Goal: Task Accomplishment & Management: Complete application form

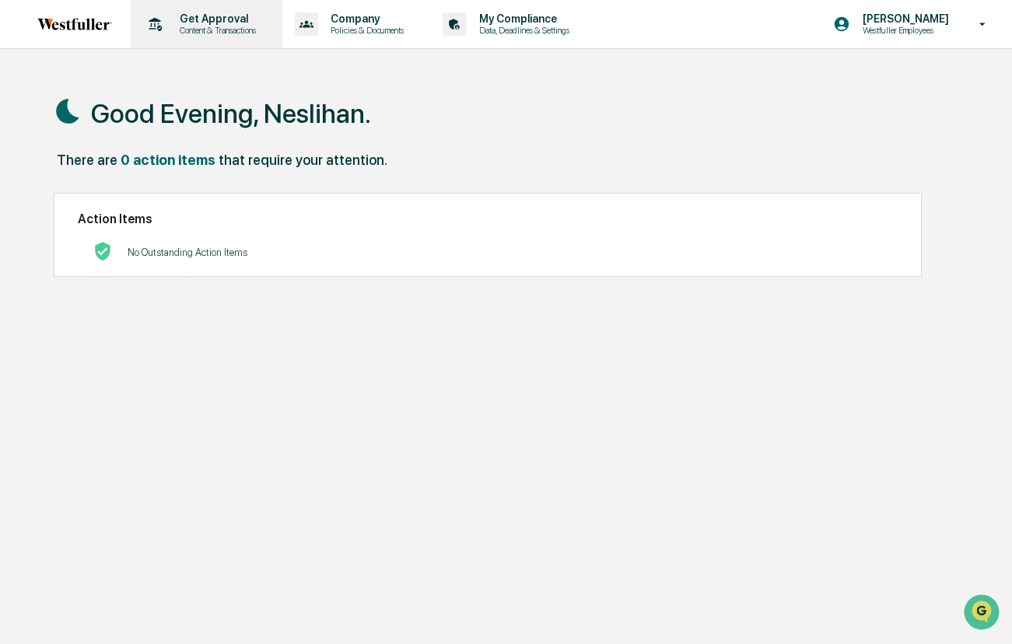
click at [199, 17] on p "Get Approval" at bounding box center [215, 18] width 96 height 12
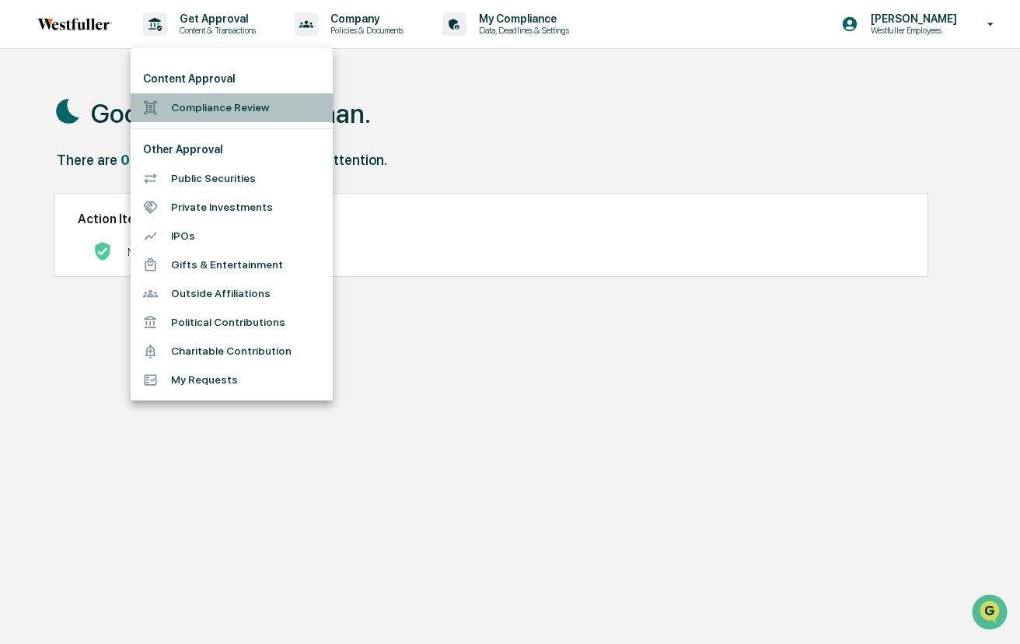
click at [194, 116] on li "Compliance Review" at bounding box center [232, 107] width 202 height 29
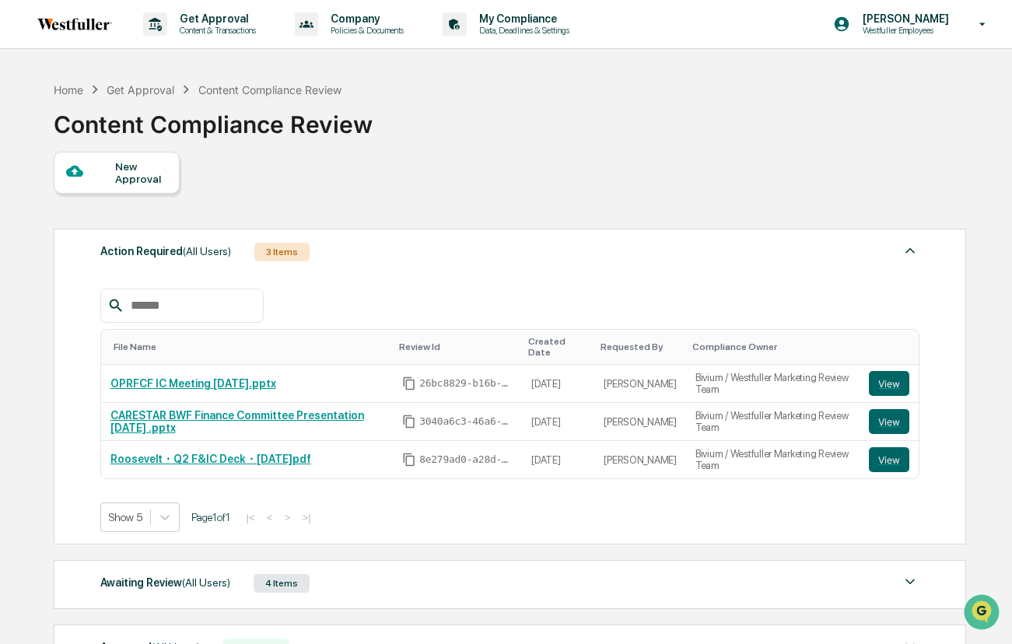
click at [128, 177] on div "New Approval" at bounding box center [141, 172] width 52 height 25
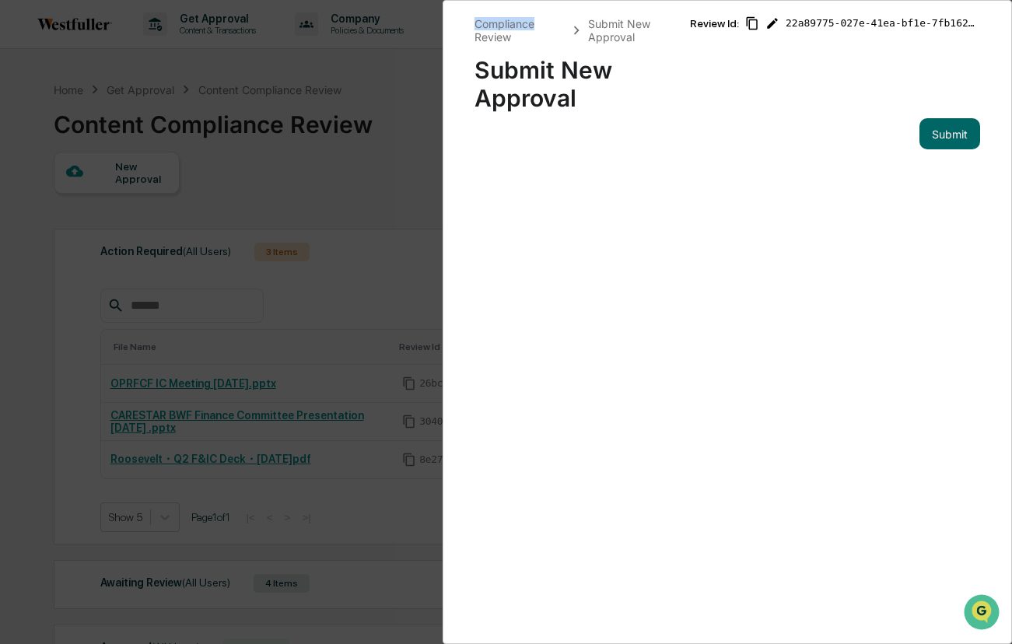
click at [128, 177] on div "Compliance Review Submit New Approval Submit New Approval Review Id: 22a89775-0…" at bounding box center [506, 322] width 1012 height 644
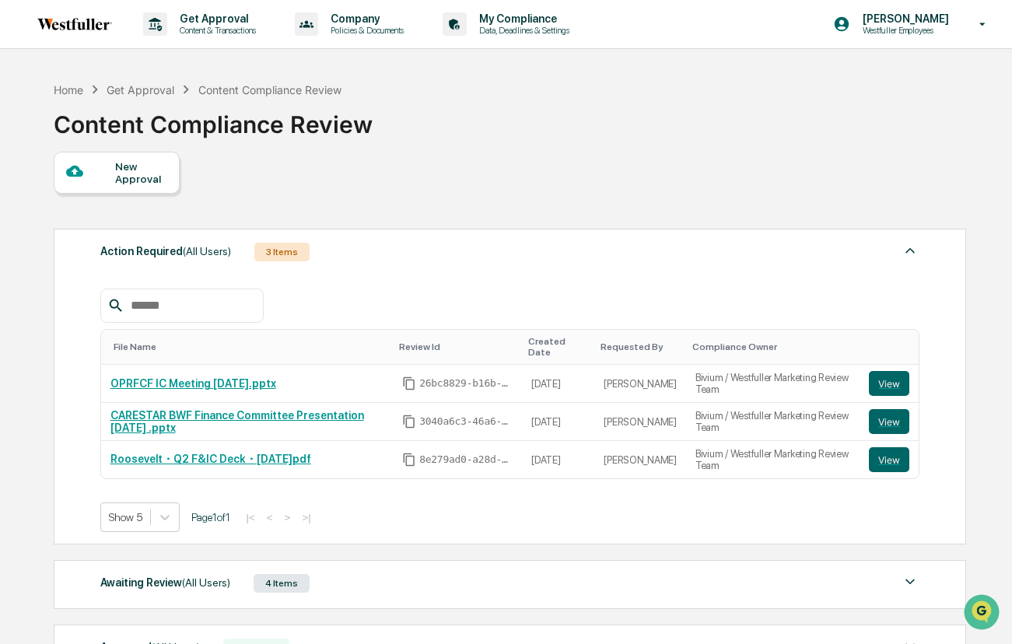
click at [152, 163] on div "New Approval" at bounding box center [141, 172] width 52 height 25
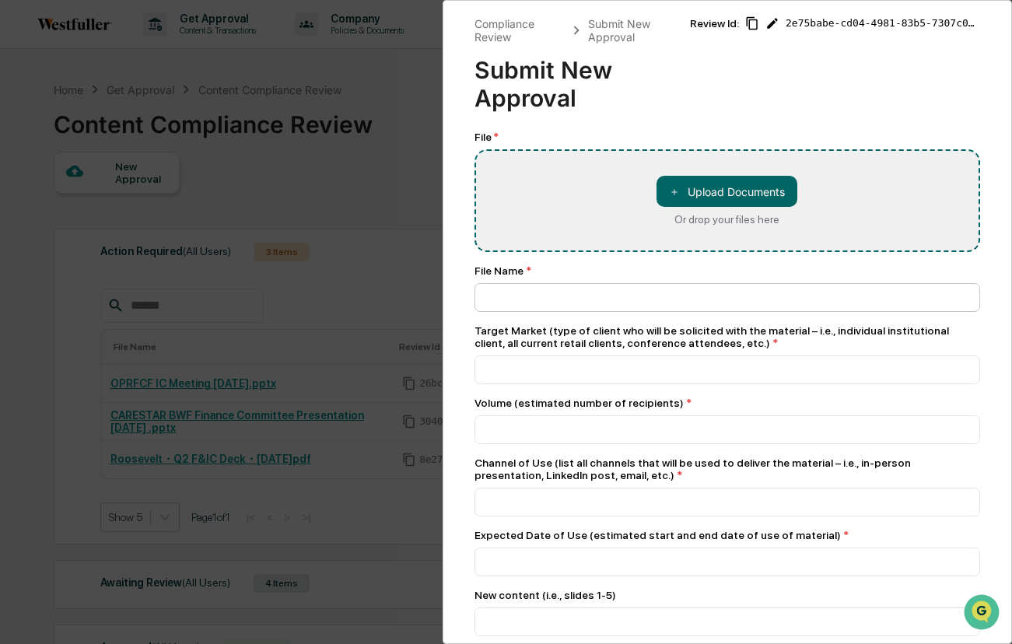
type input "**********"
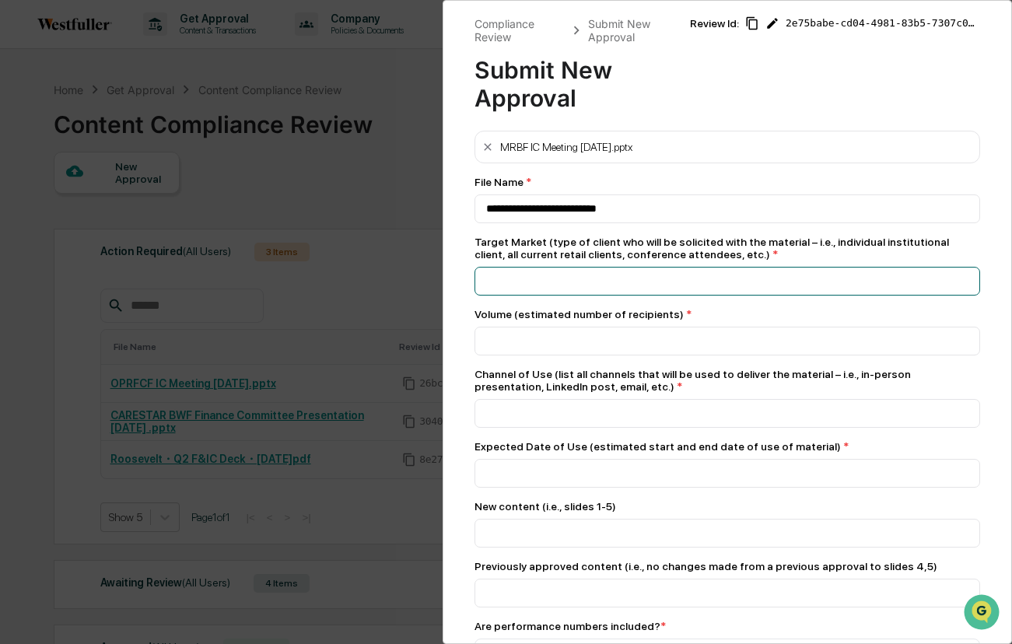
click at [588, 281] on input at bounding box center [727, 281] width 506 height 29
type input "**********"
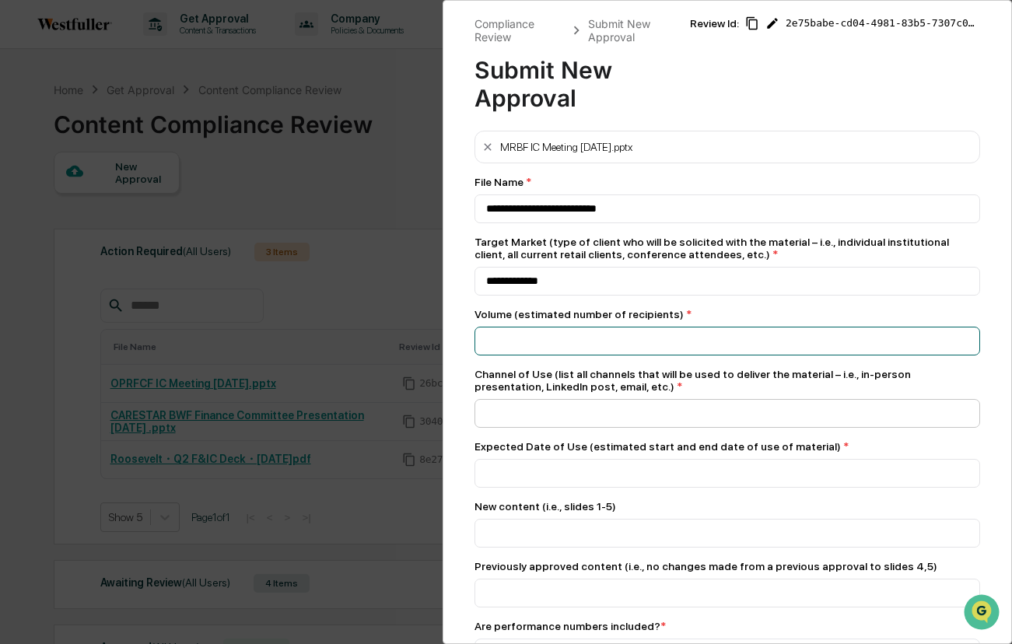
type input "*"
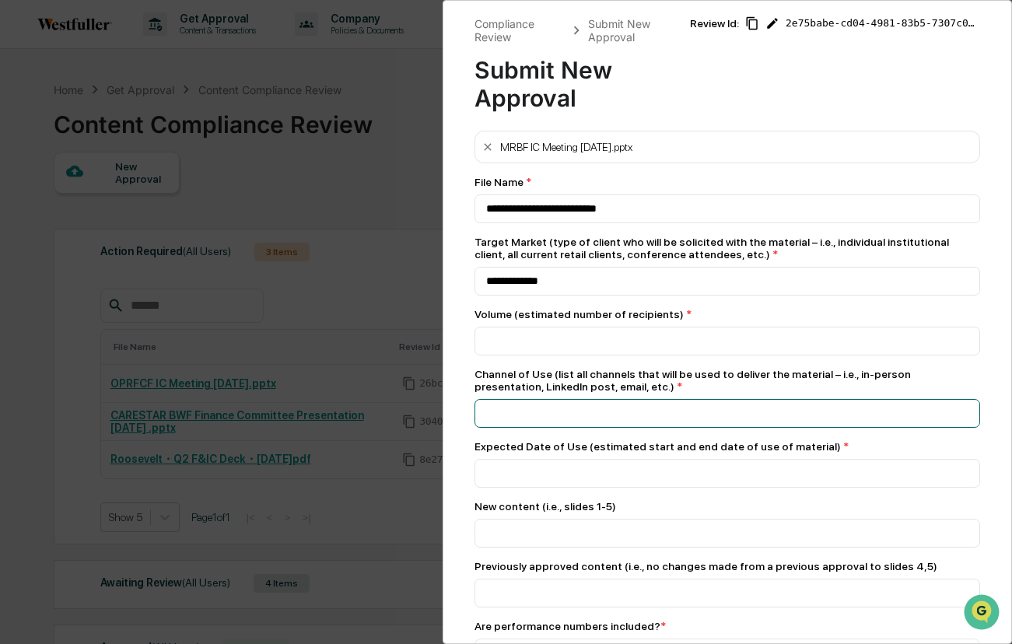
click at [561, 420] on input at bounding box center [727, 413] width 506 height 29
type input "****"
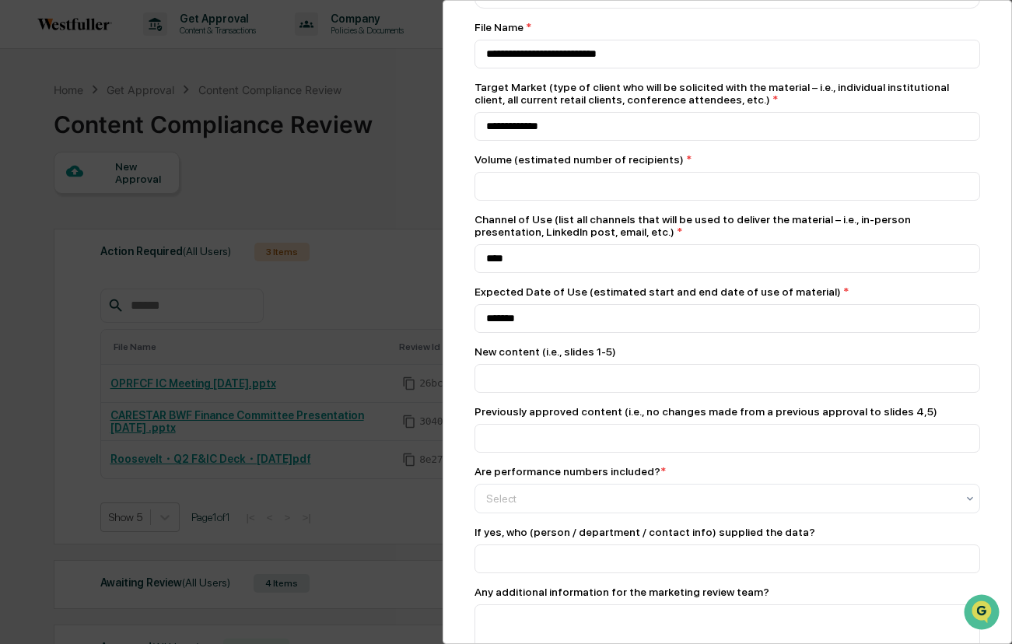
scroll to position [162, 0]
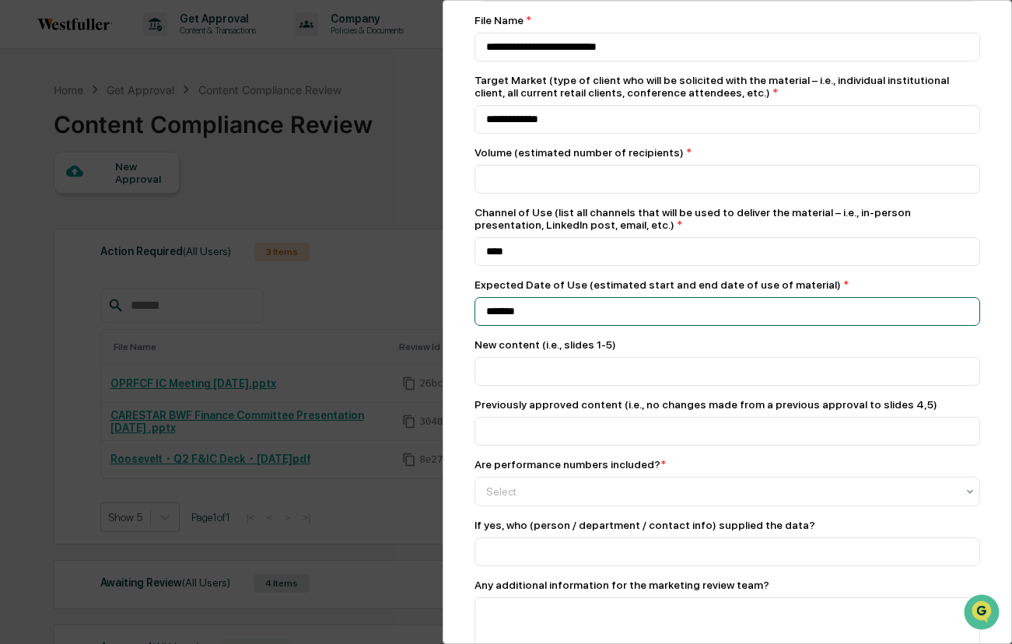
click at [504, 320] on input "*******" at bounding box center [727, 311] width 506 height 29
type input "******"
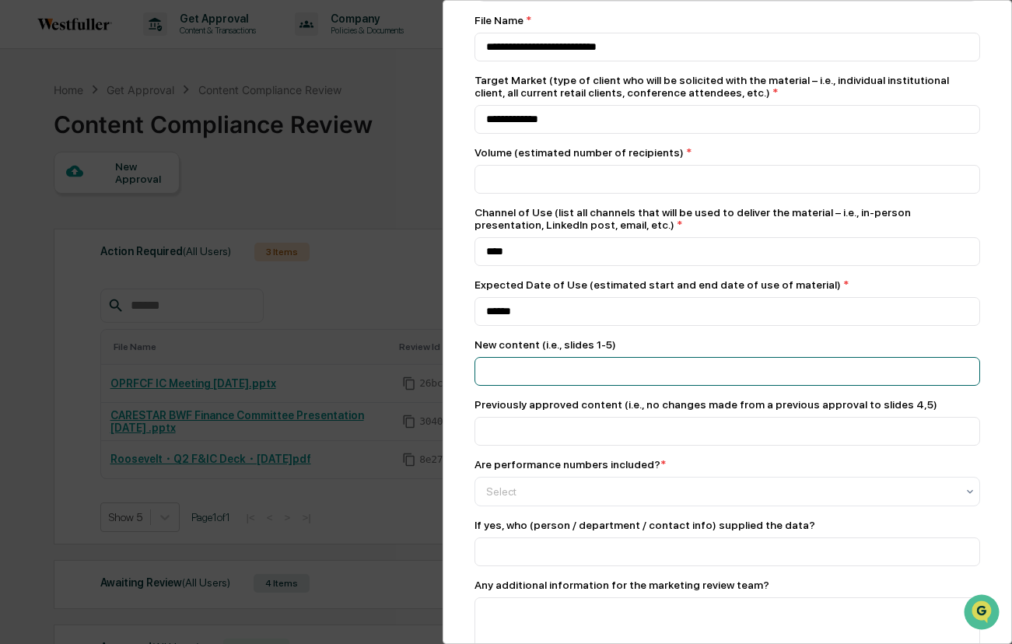
click at [511, 375] on input at bounding box center [727, 371] width 506 height 29
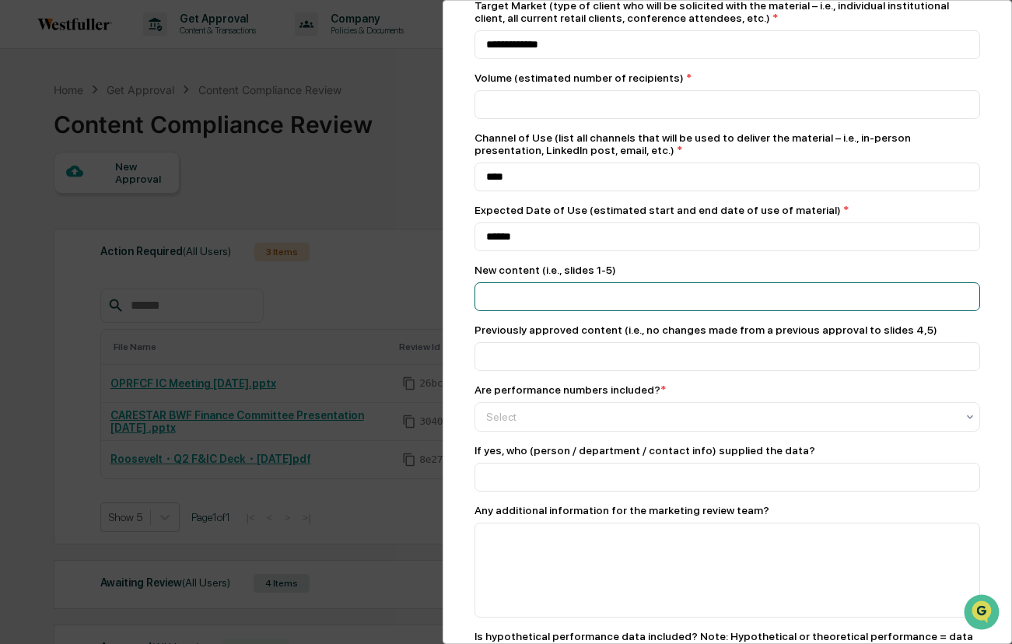
scroll to position [527, 0]
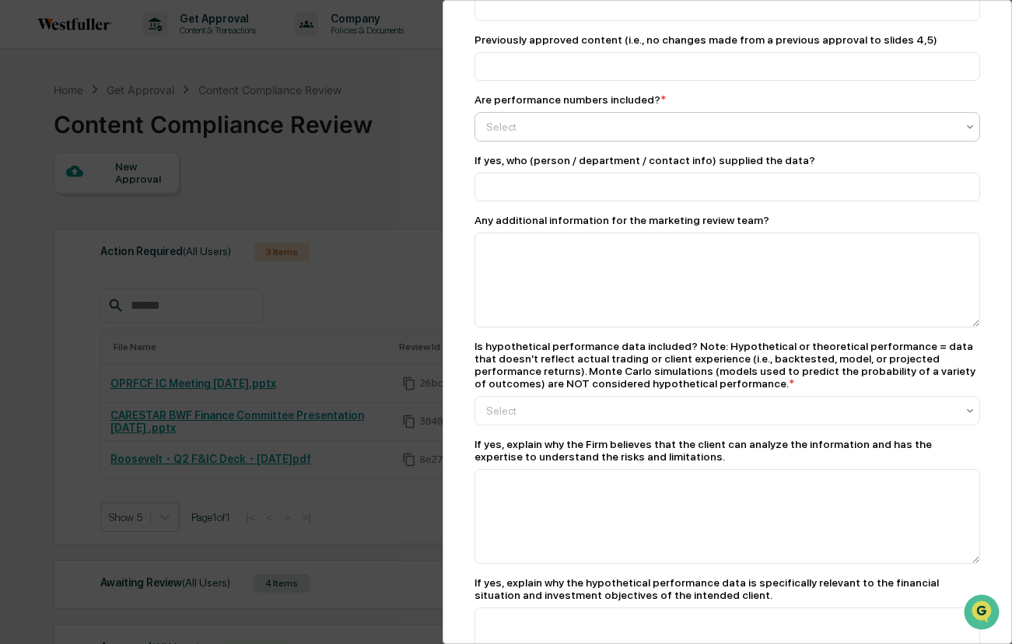
click at [614, 135] on div at bounding box center [721, 127] width 471 height 16
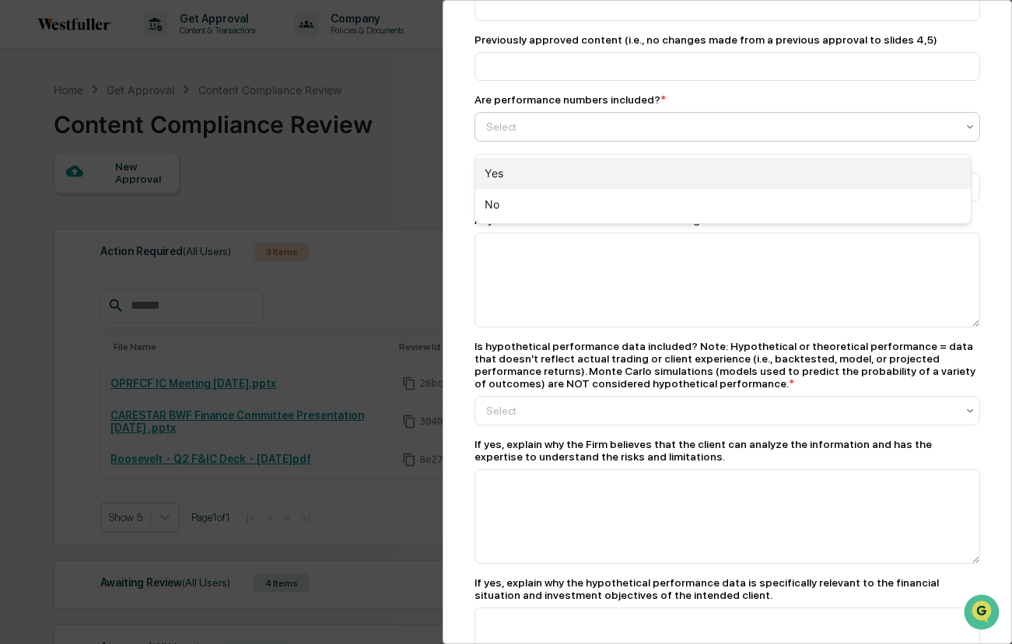
click at [591, 173] on div "Yes" at bounding box center [723, 173] width 496 height 31
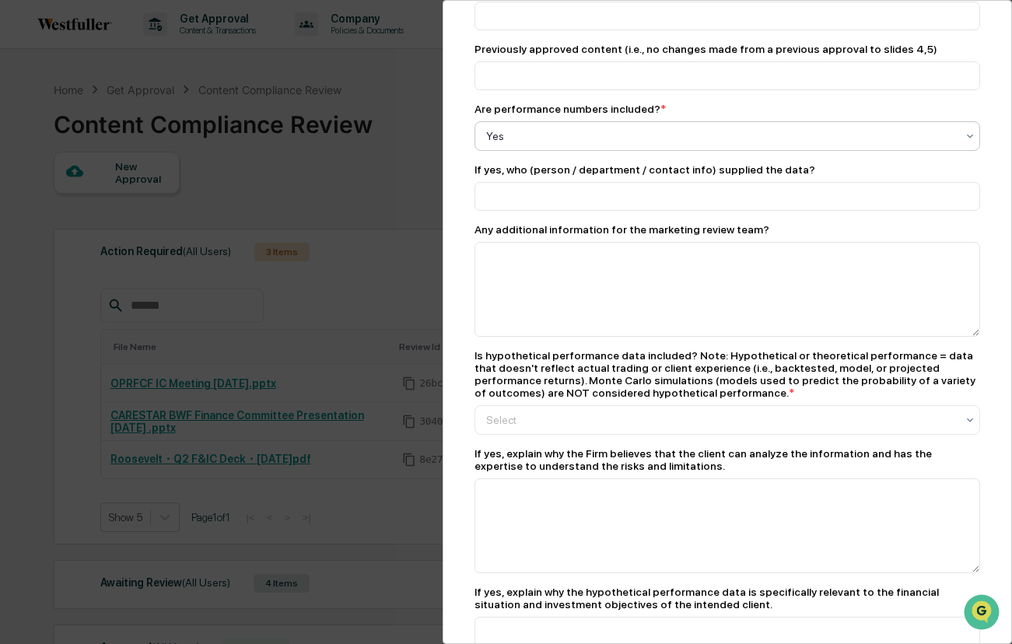
scroll to position [489, 0]
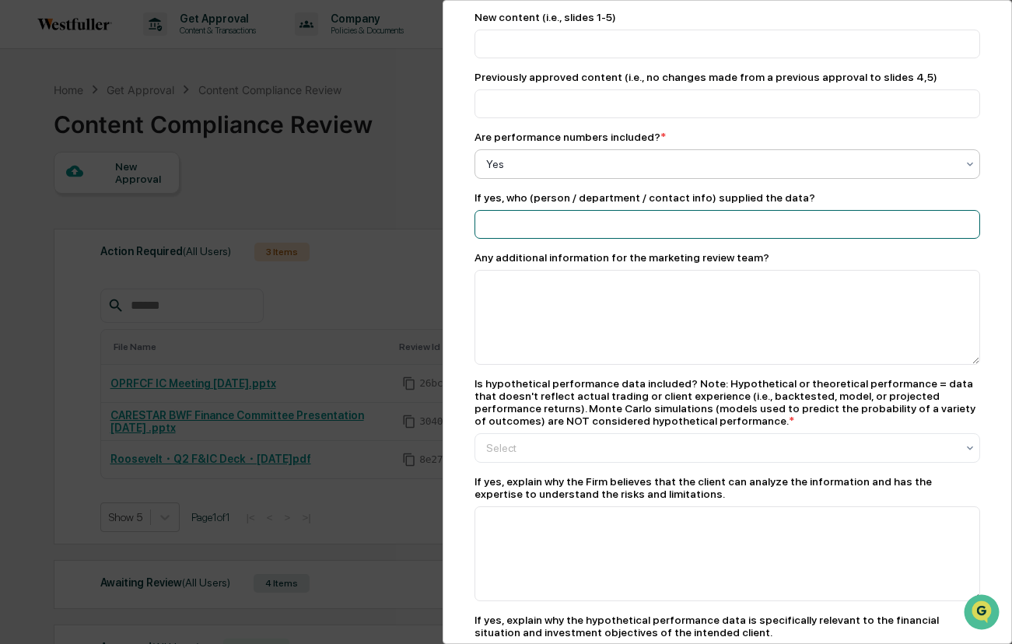
click at [606, 232] on input at bounding box center [727, 224] width 506 height 29
type input "**********"
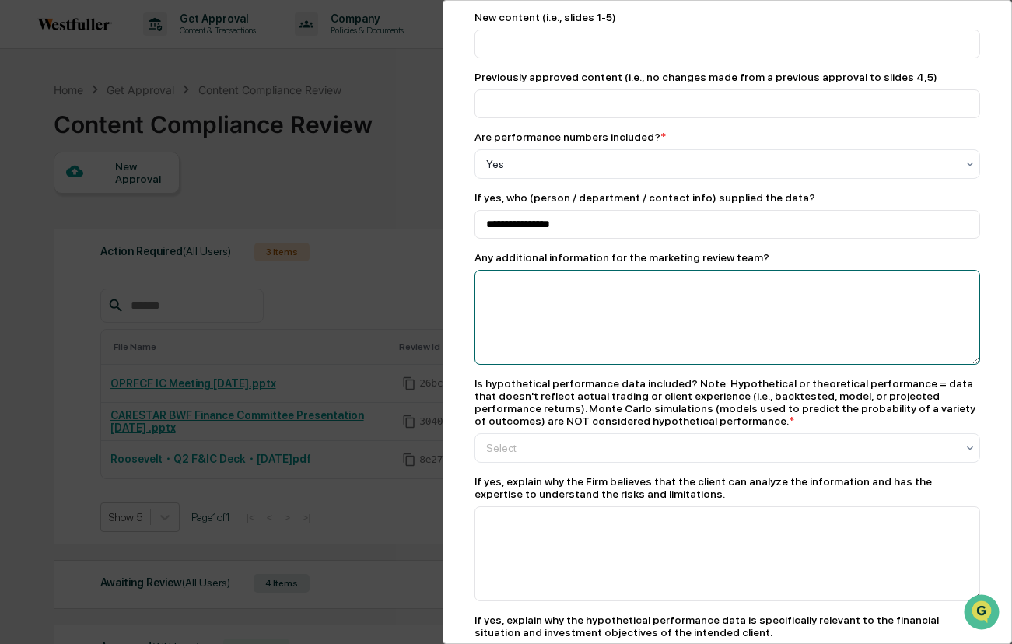
click at [611, 300] on textarea at bounding box center [727, 317] width 506 height 95
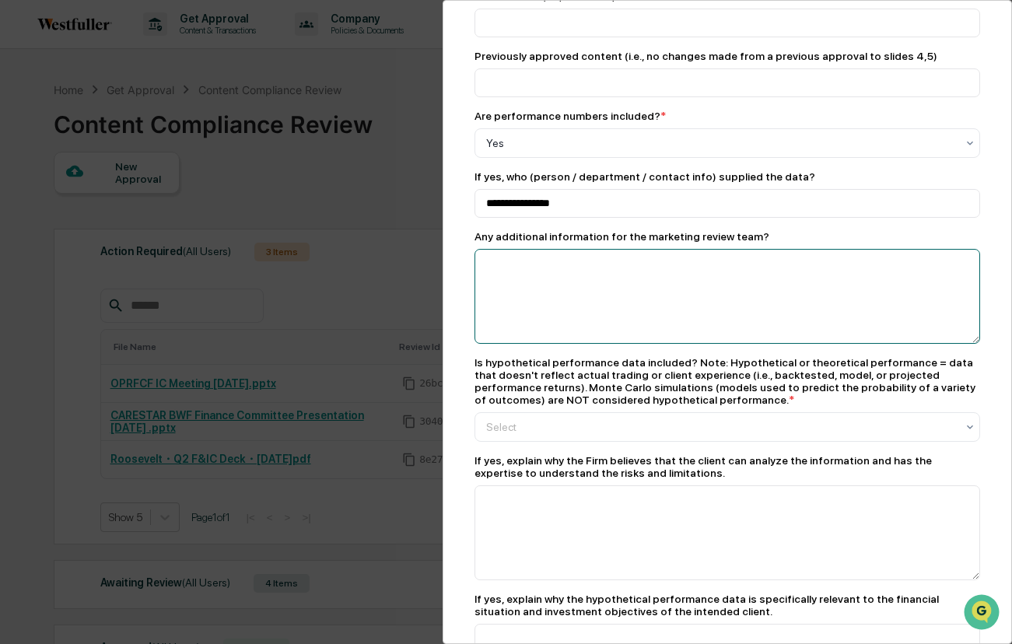
scroll to position [521, 0]
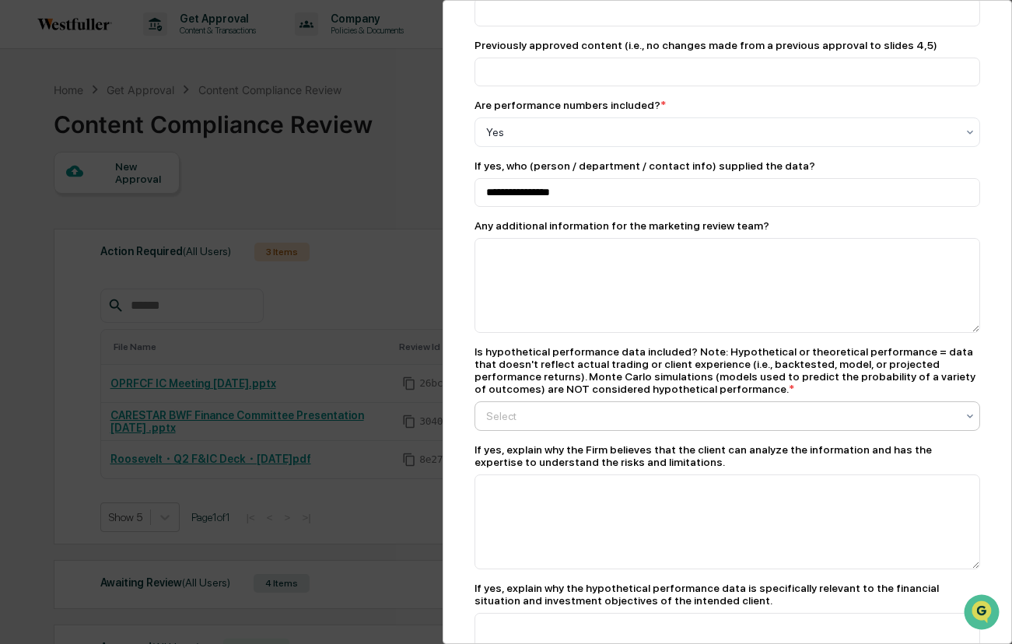
click at [583, 427] on div "Select" at bounding box center [721, 416] width 486 height 22
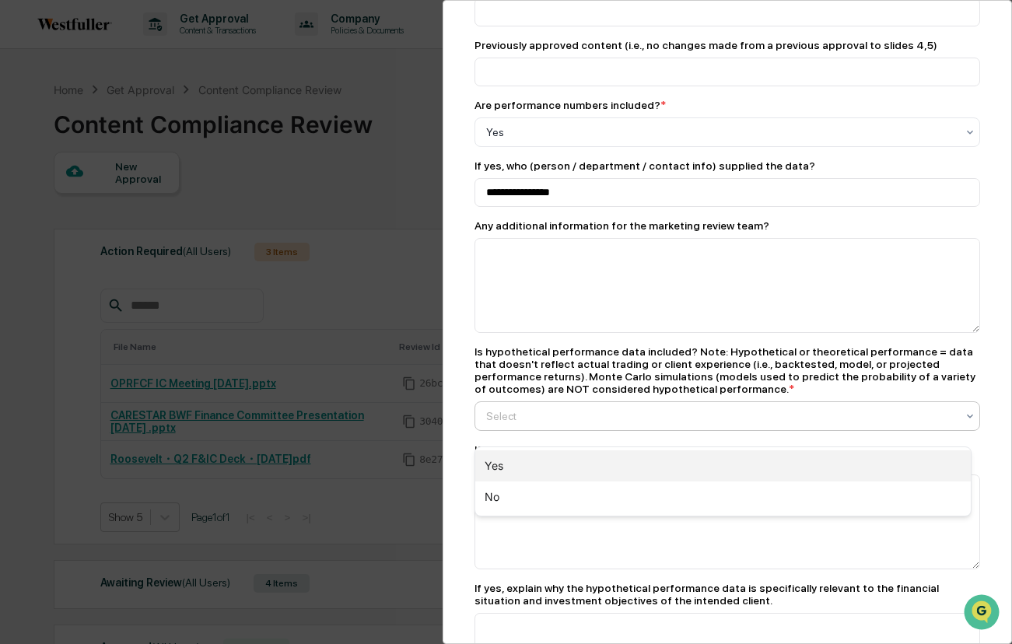
click at [577, 457] on div "Yes" at bounding box center [723, 465] width 496 height 31
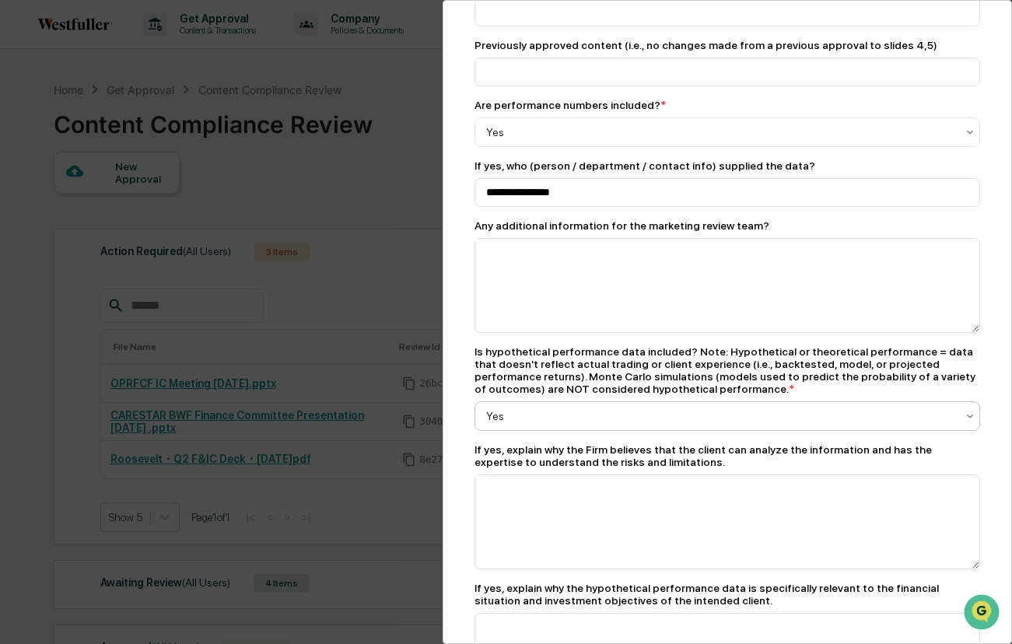
scroll to position [932, 0]
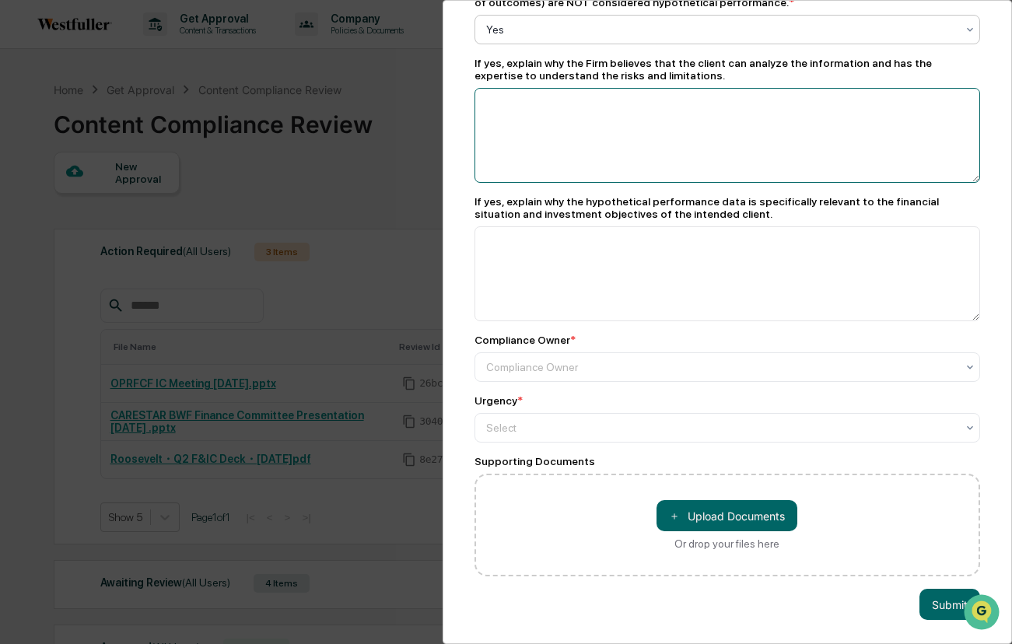
click at [603, 136] on textarea at bounding box center [727, 135] width 506 height 95
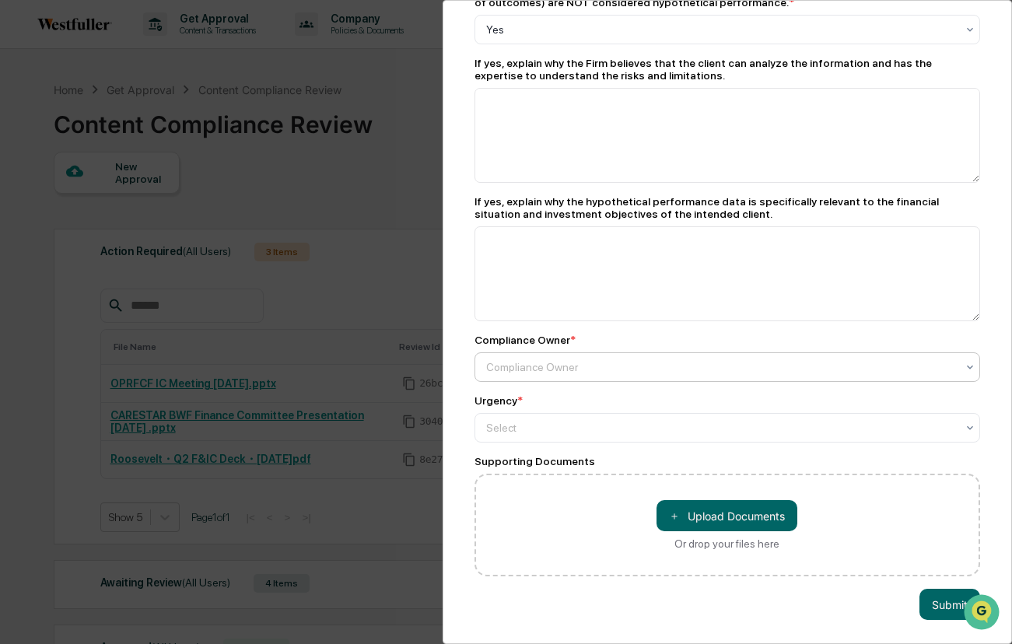
click at [593, 359] on div at bounding box center [721, 367] width 471 height 16
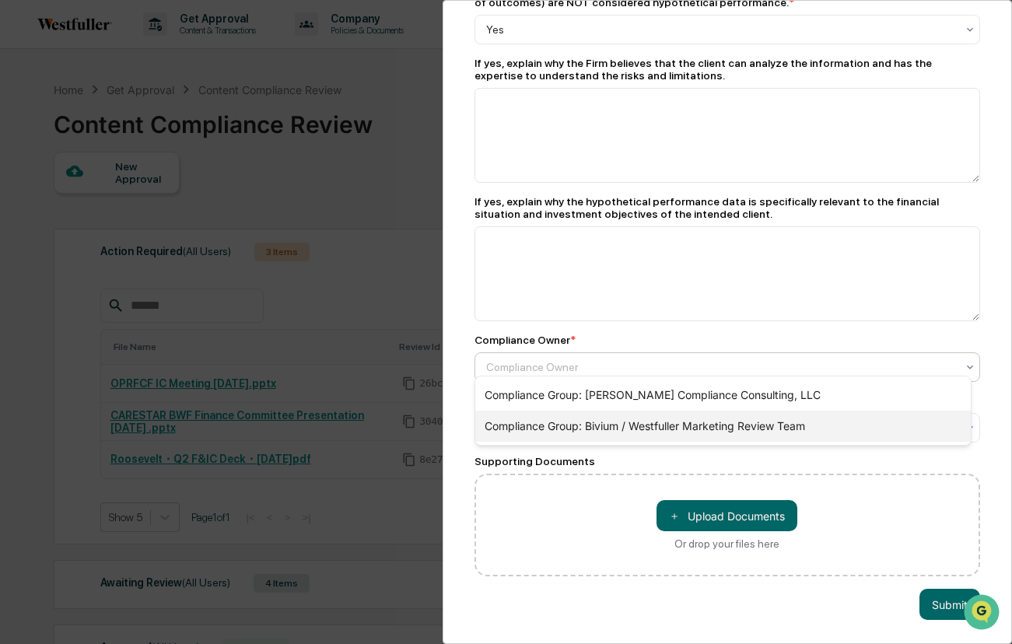
click at [599, 426] on div "Compliance Group: Bivium / Westfuller Marketing Review Team" at bounding box center [723, 426] width 496 height 31
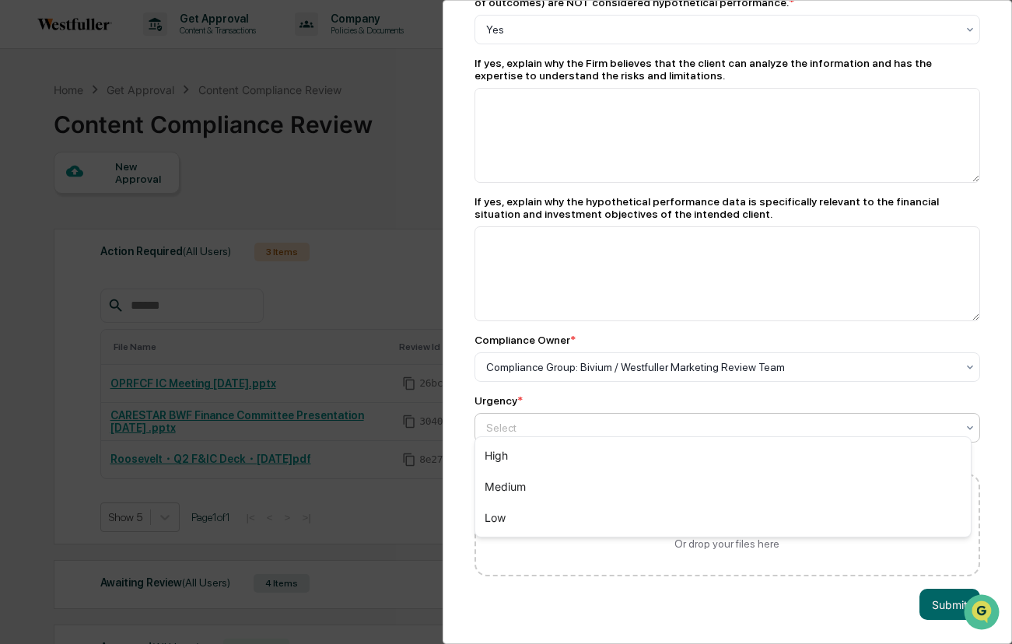
click at [583, 432] on div "Select" at bounding box center [727, 428] width 506 height 30
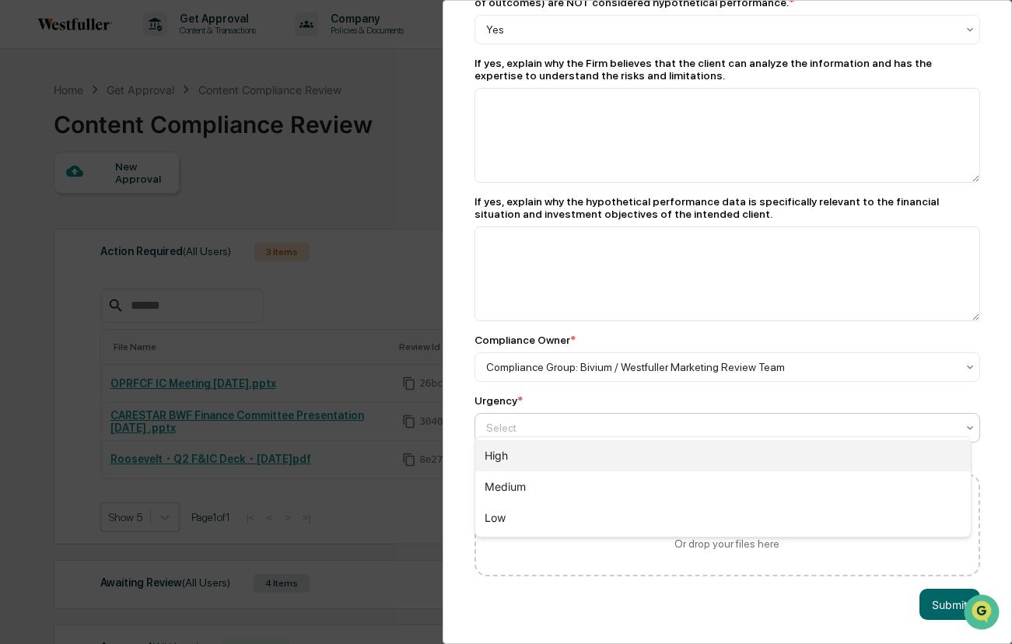
click at [570, 449] on div "High" at bounding box center [723, 455] width 496 height 31
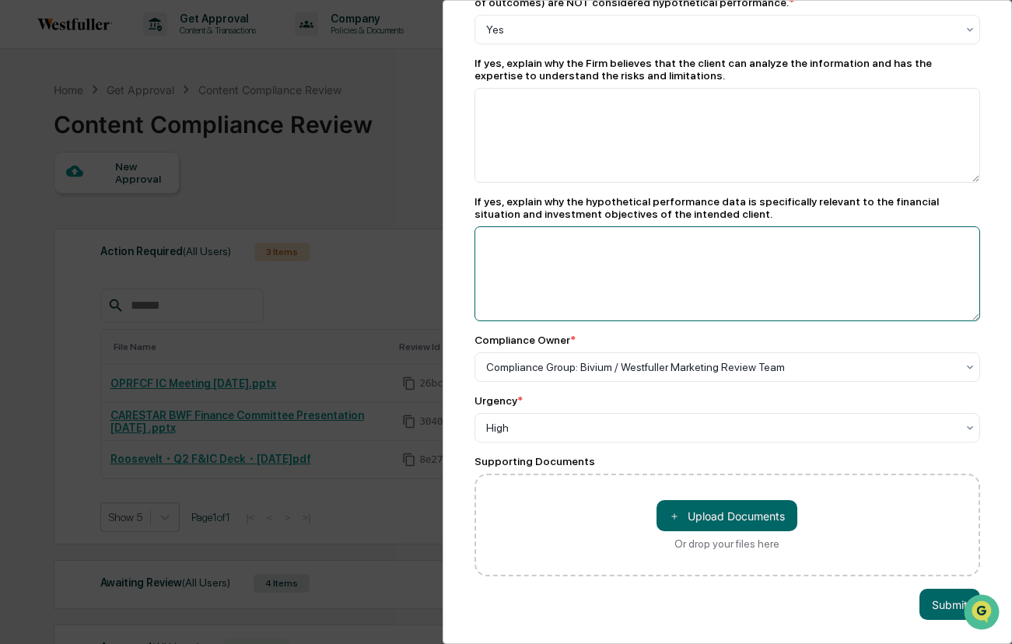
click at [623, 250] on textarea at bounding box center [727, 273] width 506 height 95
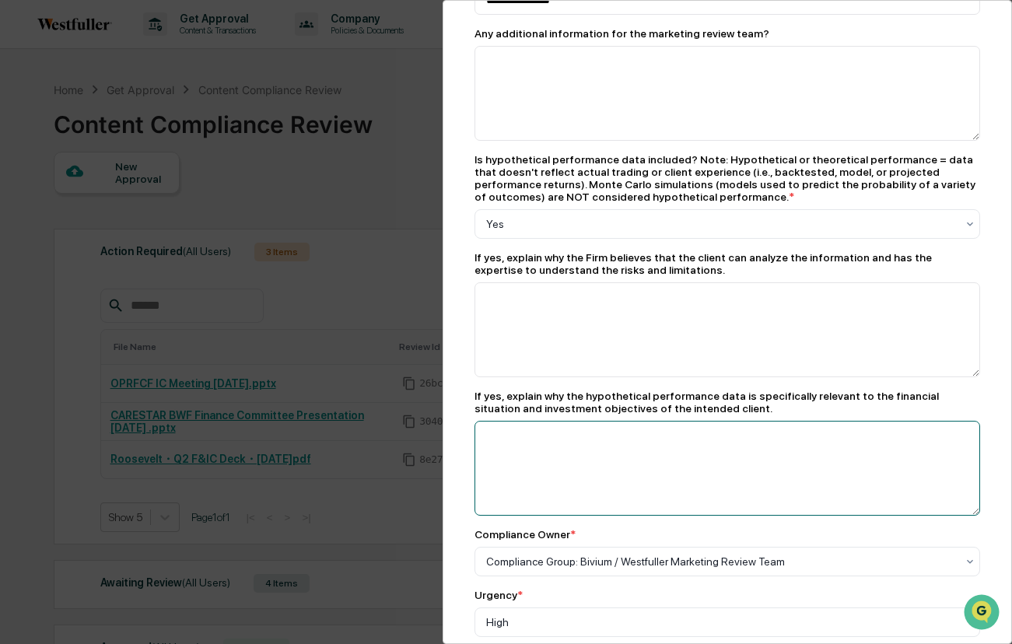
scroll to position [517, 0]
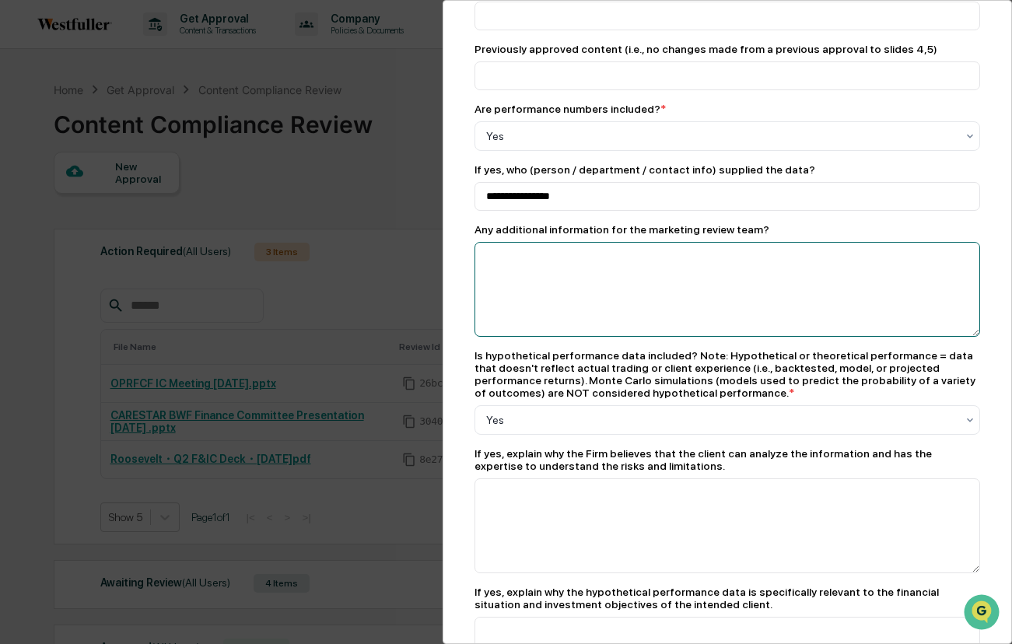
click at [616, 264] on textarea at bounding box center [727, 289] width 506 height 95
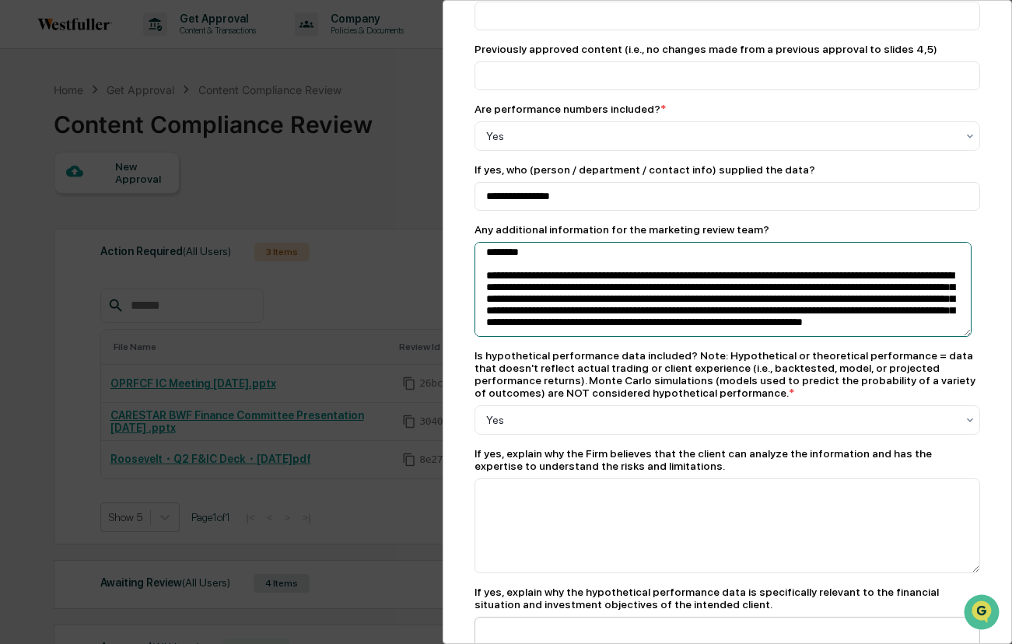
scroll to position [932, 0]
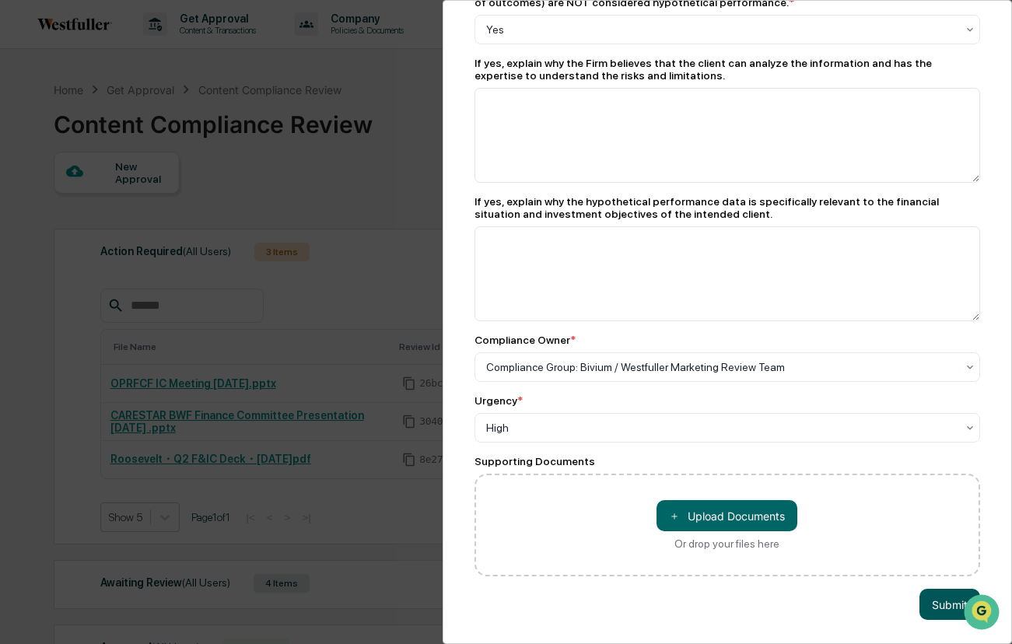
type textarea "**********"
click at [934, 594] on button "Submit" at bounding box center [949, 604] width 61 height 31
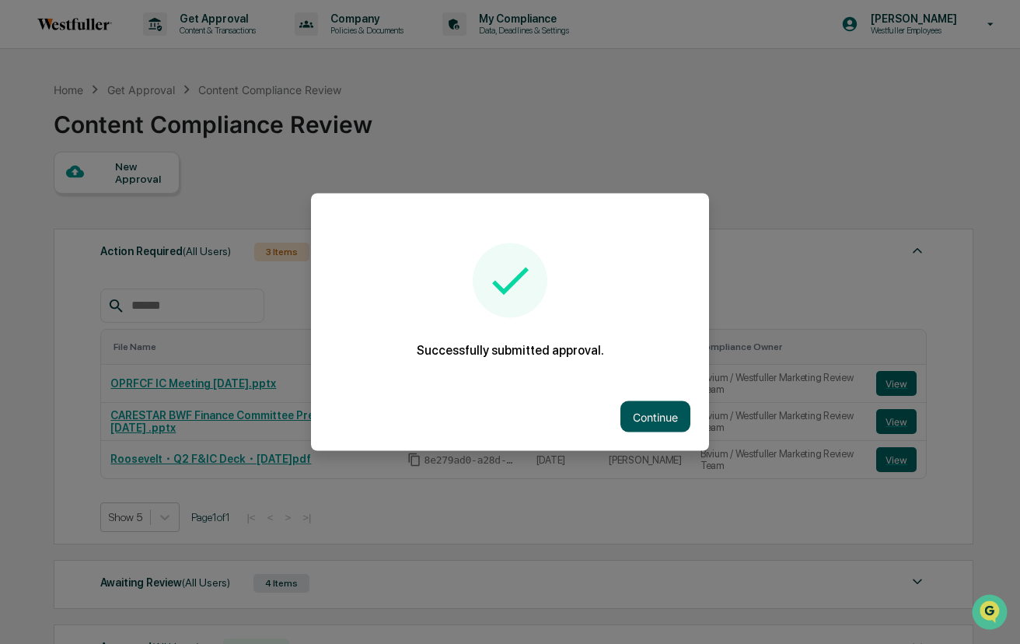
click at [673, 418] on button "Continue" at bounding box center [656, 416] width 70 height 31
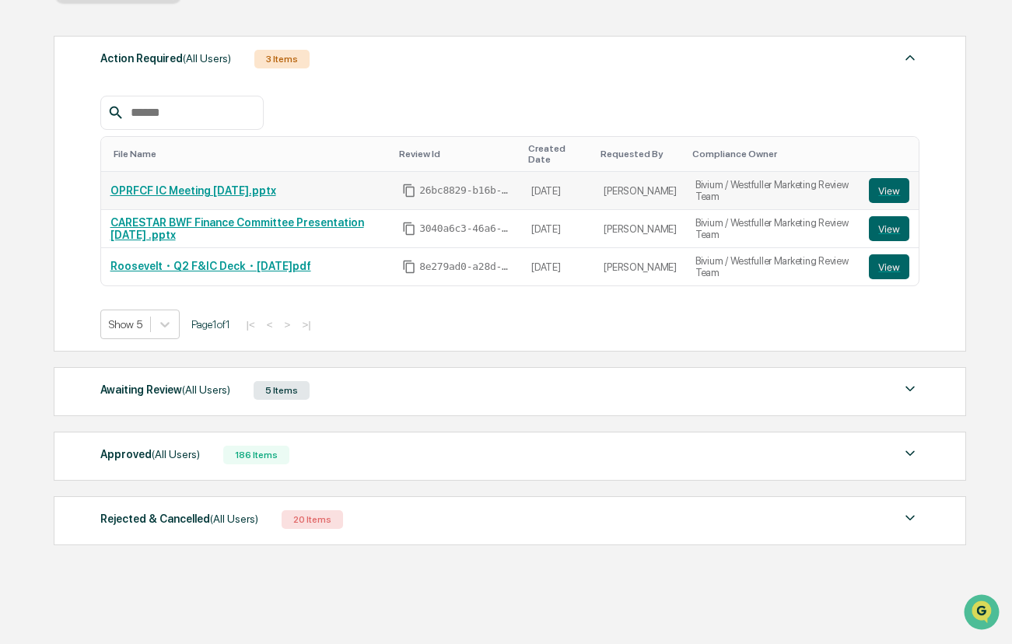
scroll to position [194, 0]
click at [195, 384] on span "(All Users)" at bounding box center [206, 389] width 48 height 12
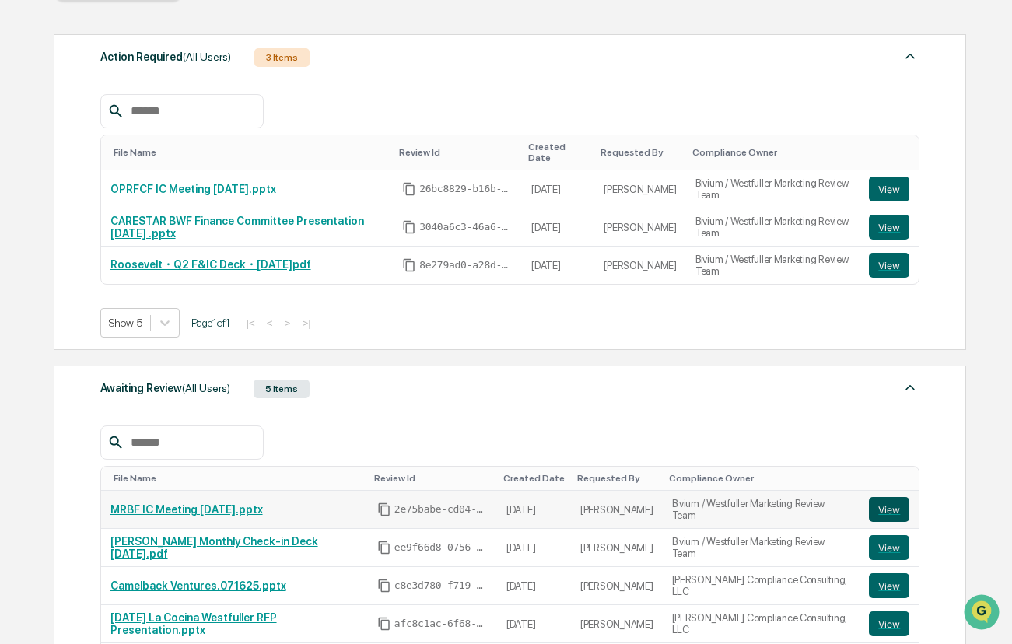
click at [885, 522] on button "View" at bounding box center [889, 509] width 40 height 25
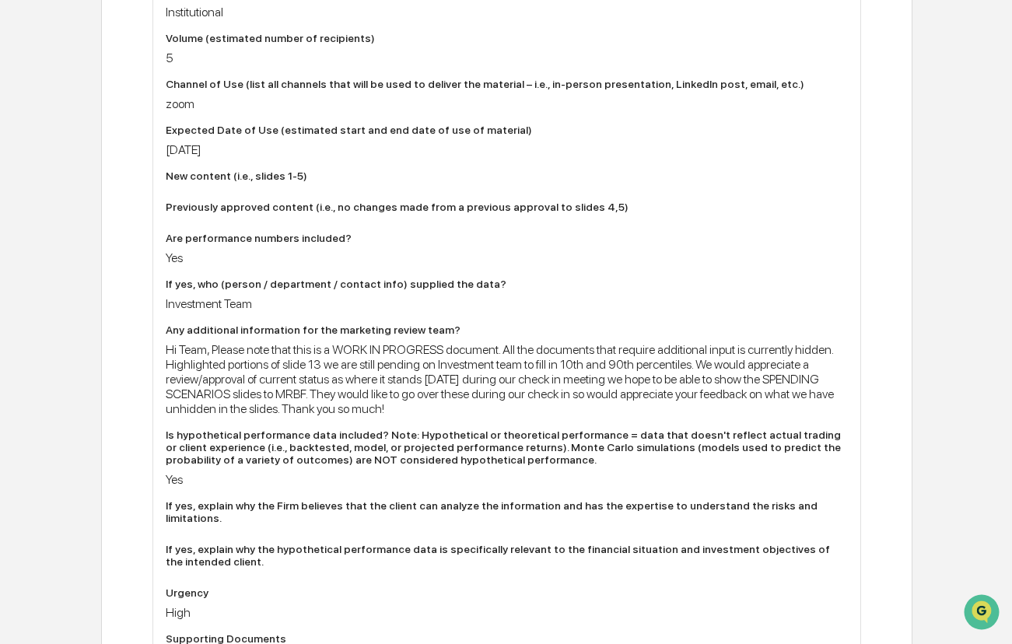
scroll to position [500, 0]
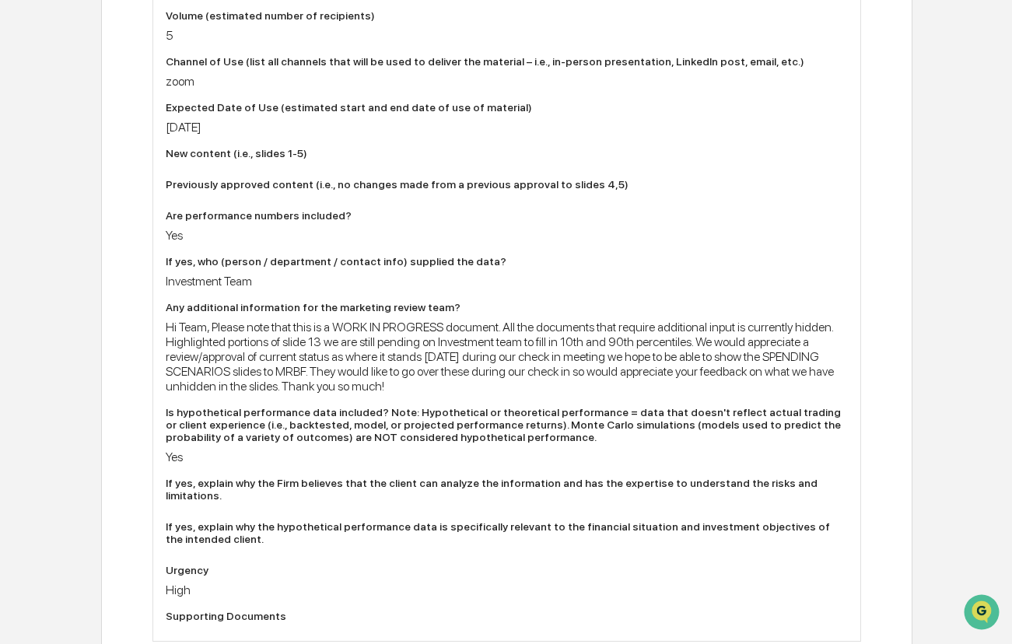
click at [303, 387] on div "Hi Team, Please note that this is a WORK IN PROGRESS document. All the document…" at bounding box center [507, 357] width 682 height 74
drag, startPoint x: 168, startPoint y: 331, endPoint x: 803, endPoint y: 393, distance: 638.4
click at [805, 394] on div "Hi Team, Please note that this is a WORK IN PROGRESS document. All the document…" at bounding box center [507, 357] width 682 height 74
copy div "Hi Team, Please note that this is a WORK IN PROGRESS document. All the document…"
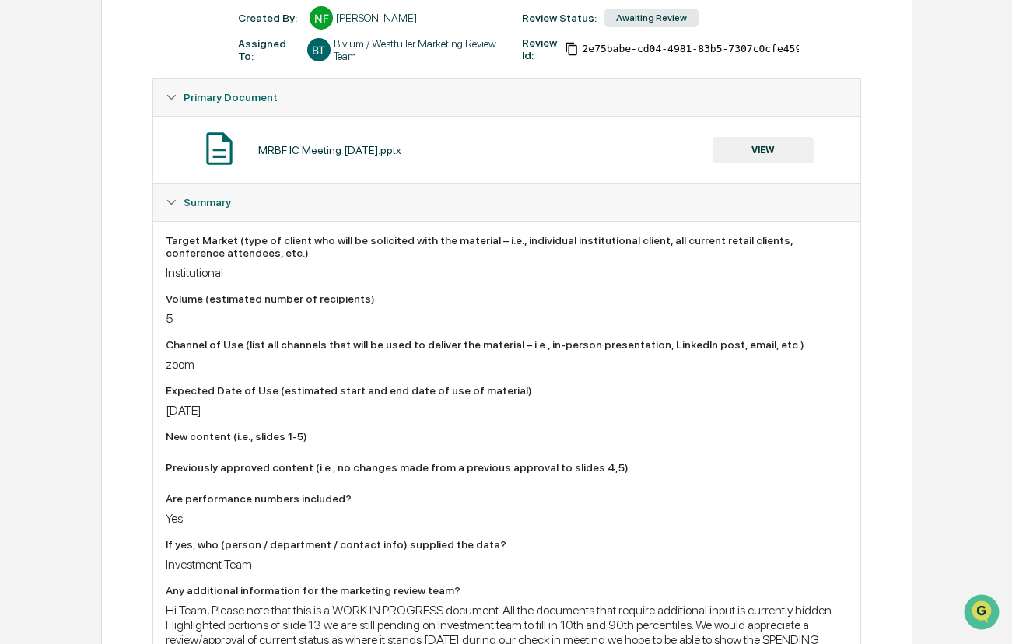
scroll to position [0, 0]
